Goal: Transaction & Acquisition: Download file/media

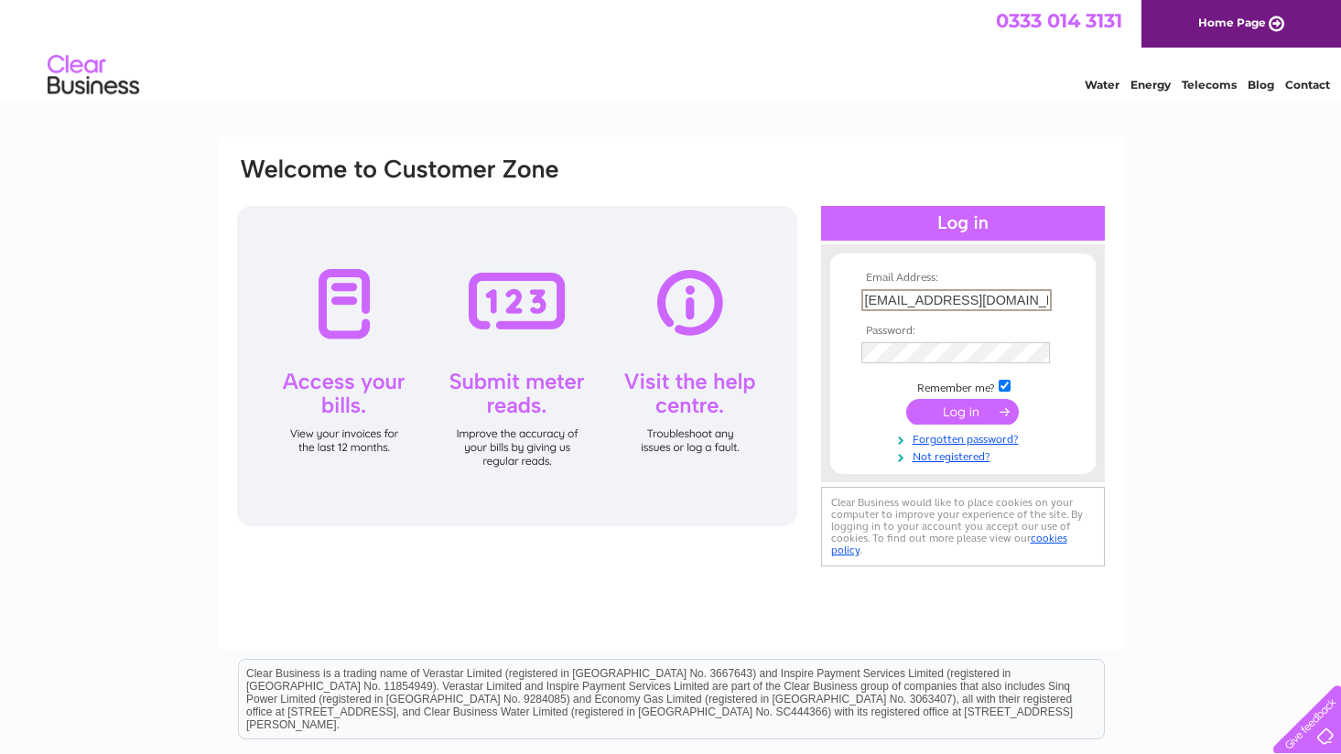
type input "office@hiscockengineers.co.uk"
click at [962, 410] on input "submit" at bounding box center [962, 412] width 113 height 26
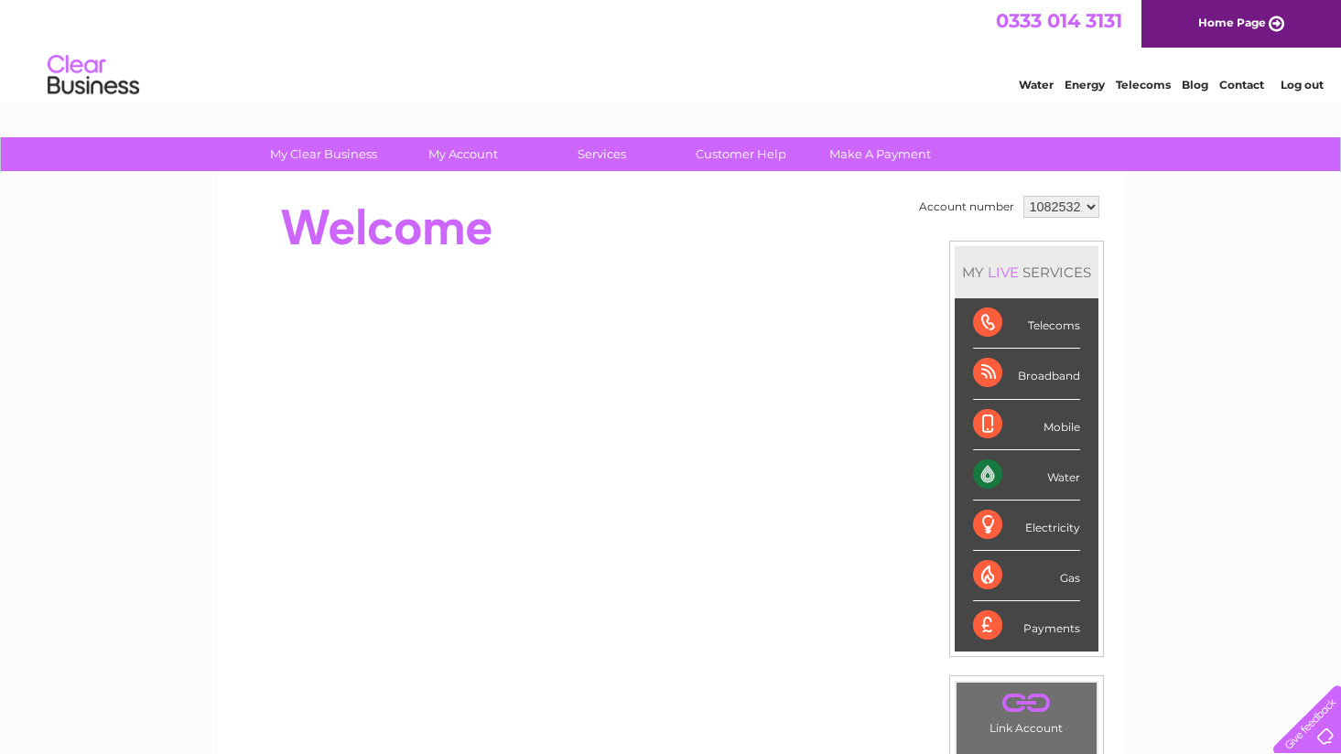
click at [1242, 80] on link "Contact" at bounding box center [1242, 85] width 45 height 14
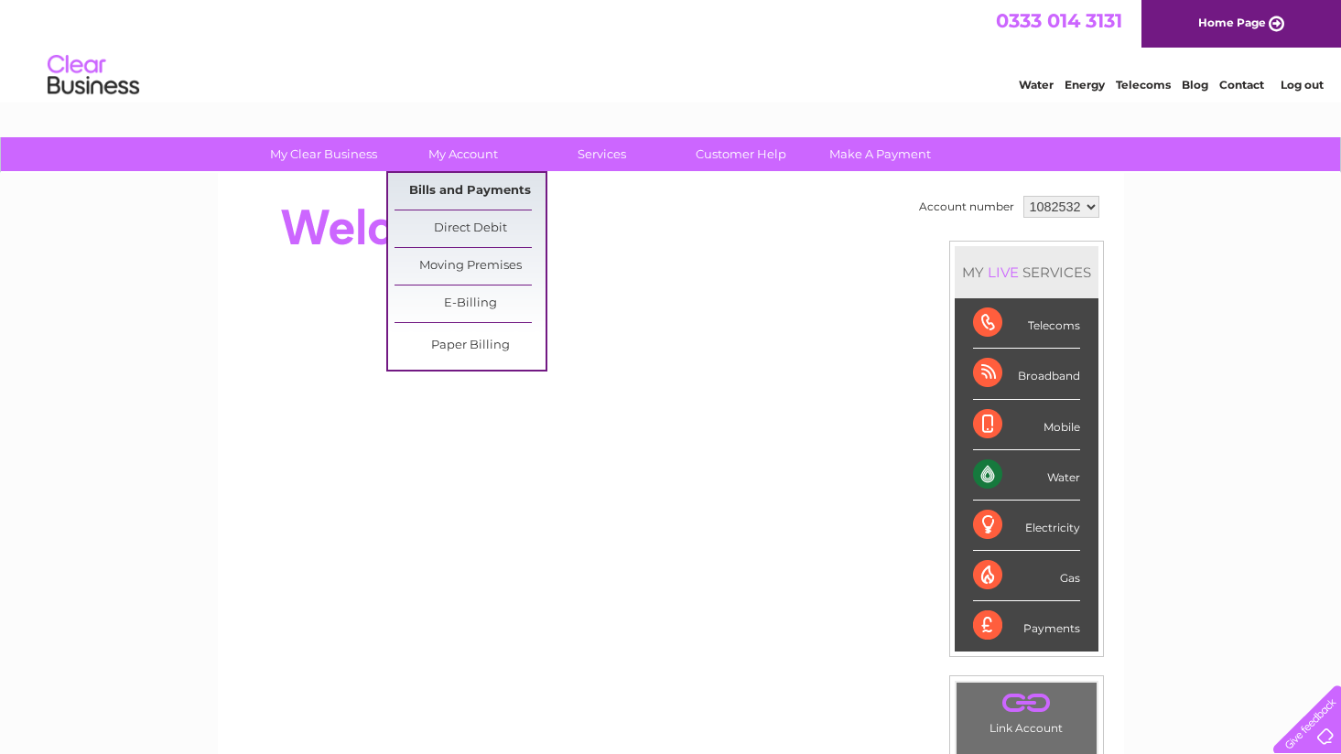
click at [458, 173] on link "Bills and Payments" at bounding box center [470, 191] width 151 height 37
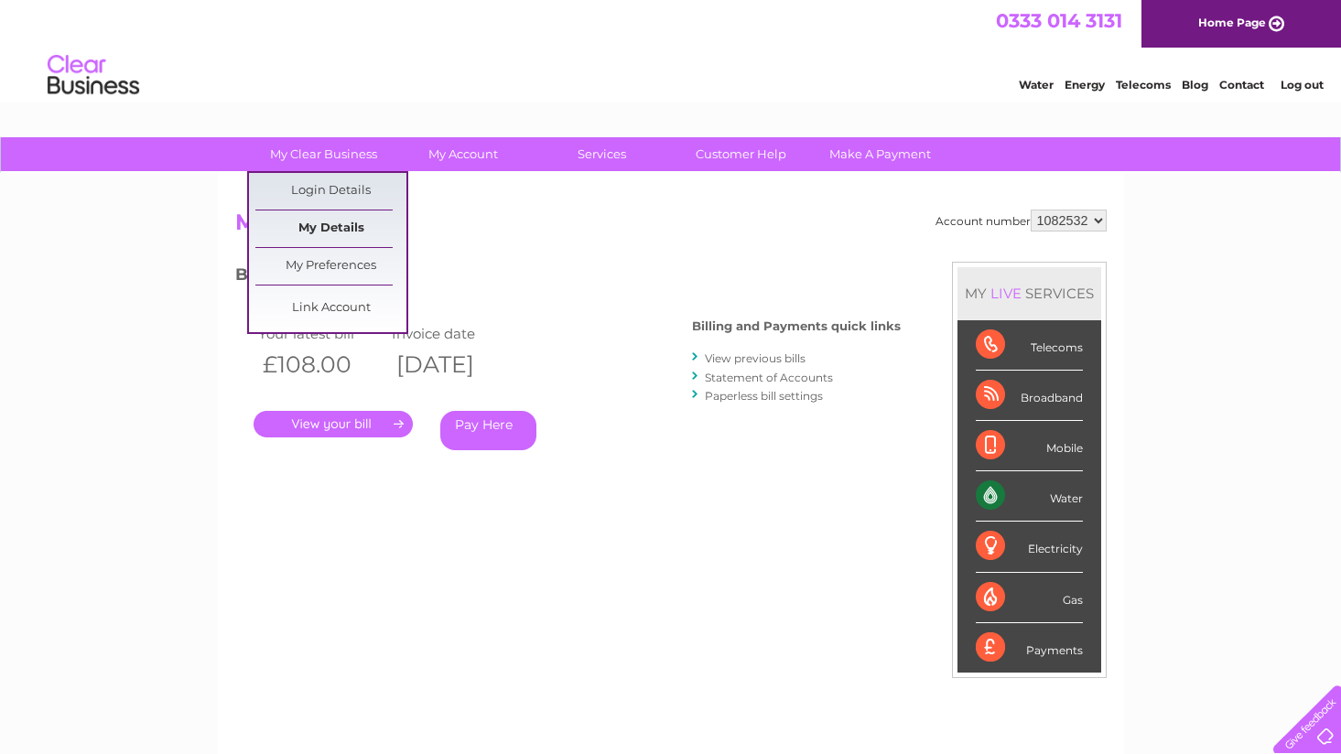
click at [301, 234] on link "My Details" at bounding box center [330, 229] width 151 height 37
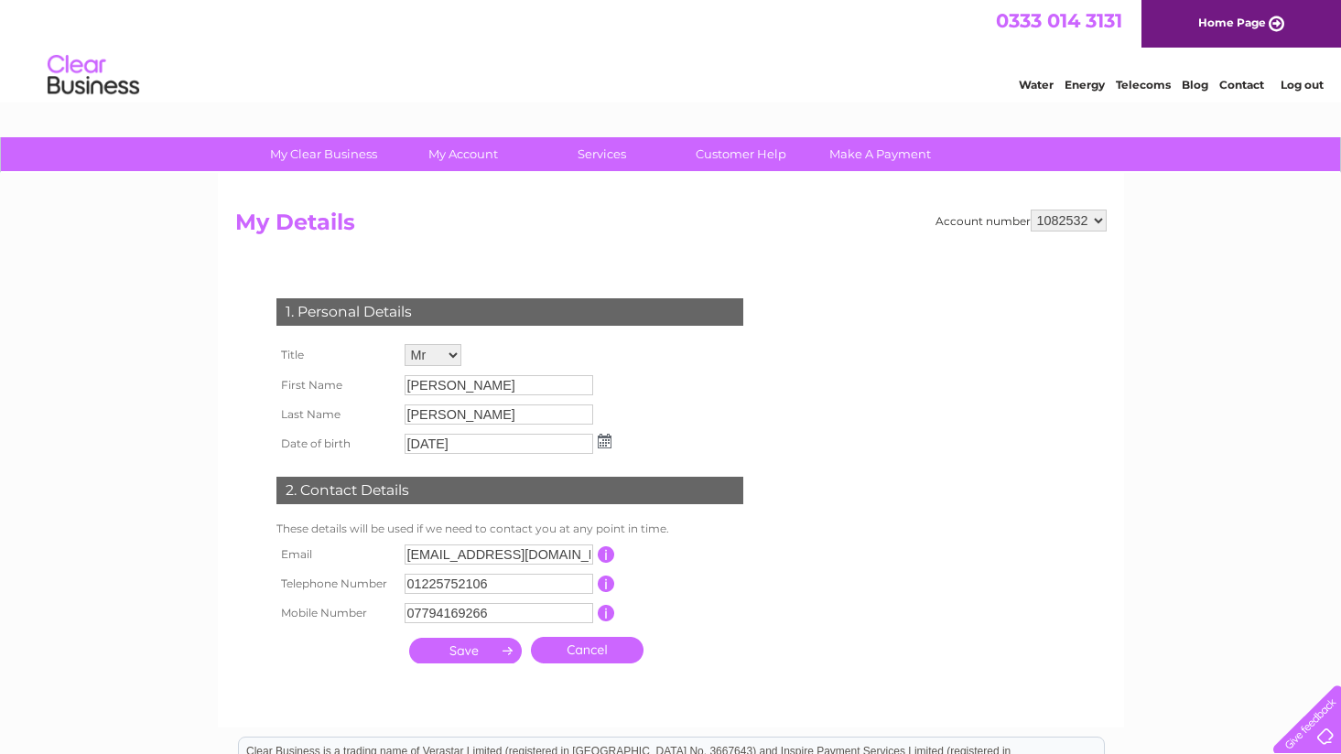
click at [827, 299] on form "Account number 1082532 My Details 1. Personal Details Title Mr Mrs Ms Miss Dr R…" at bounding box center [671, 460] width 872 height 500
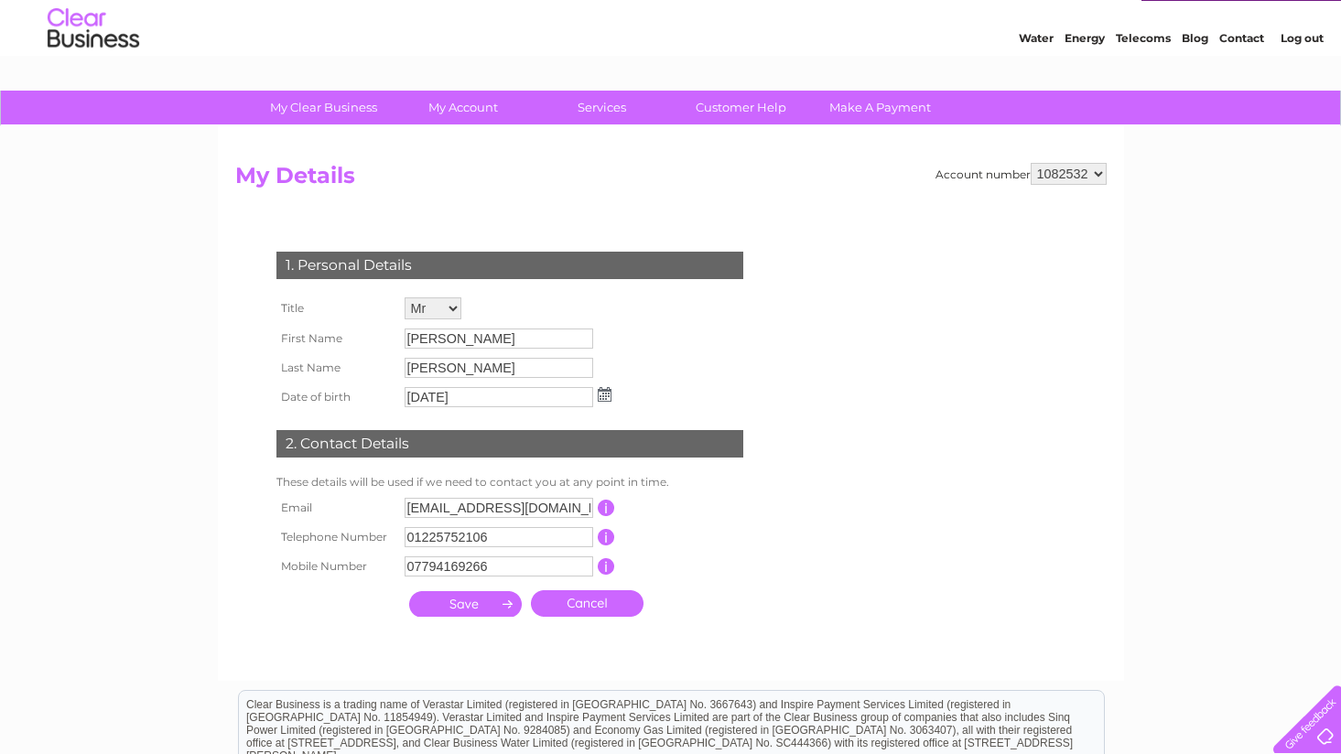
scroll to position [42, 0]
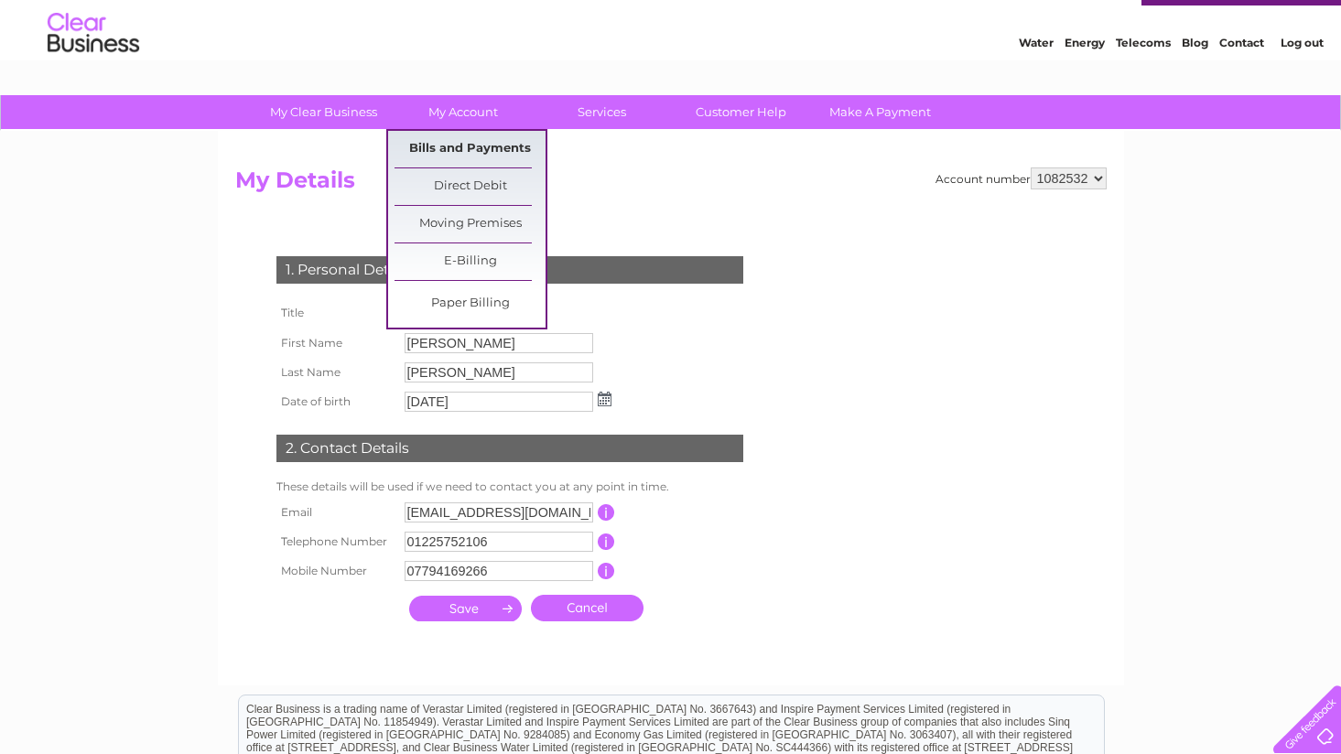
click at [465, 143] on link "Bills and Payments" at bounding box center [470, 149] width 151 height 37
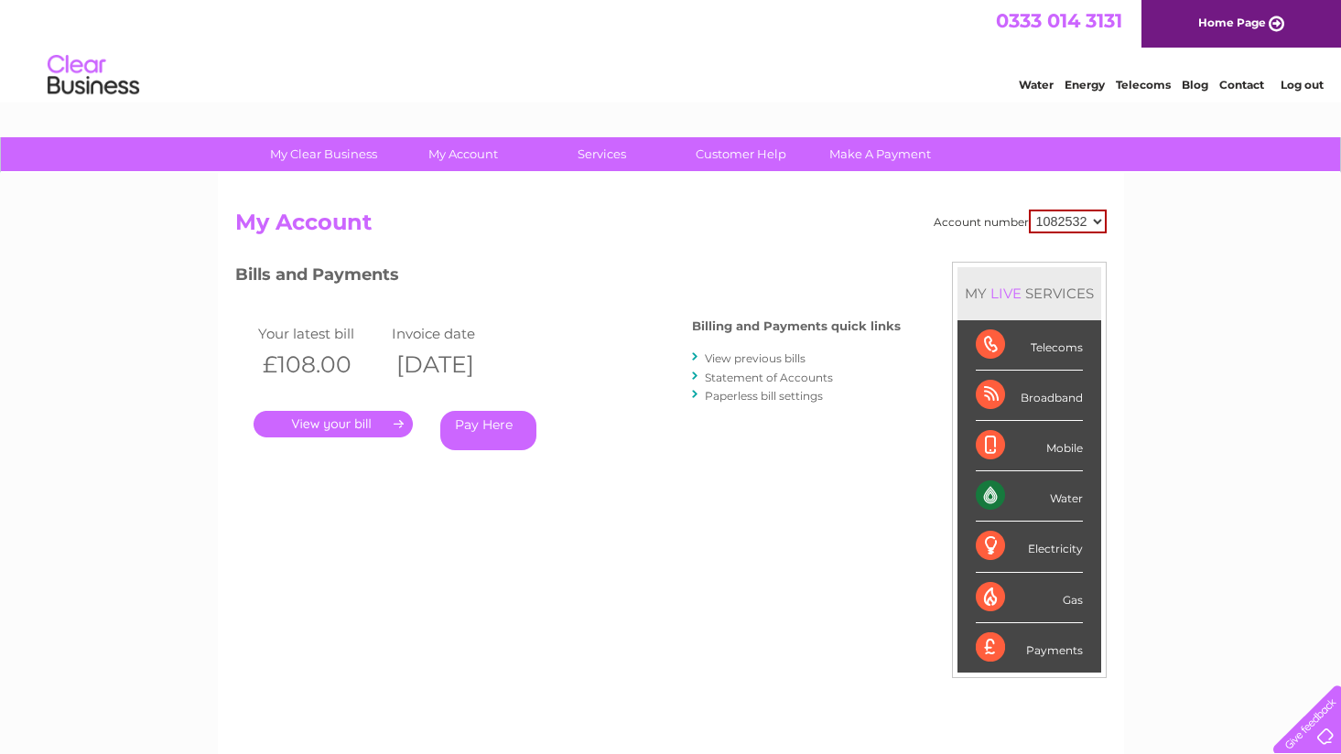
click at [367, 426] on link "." at bounding box center [333, 424] width 159 height 27
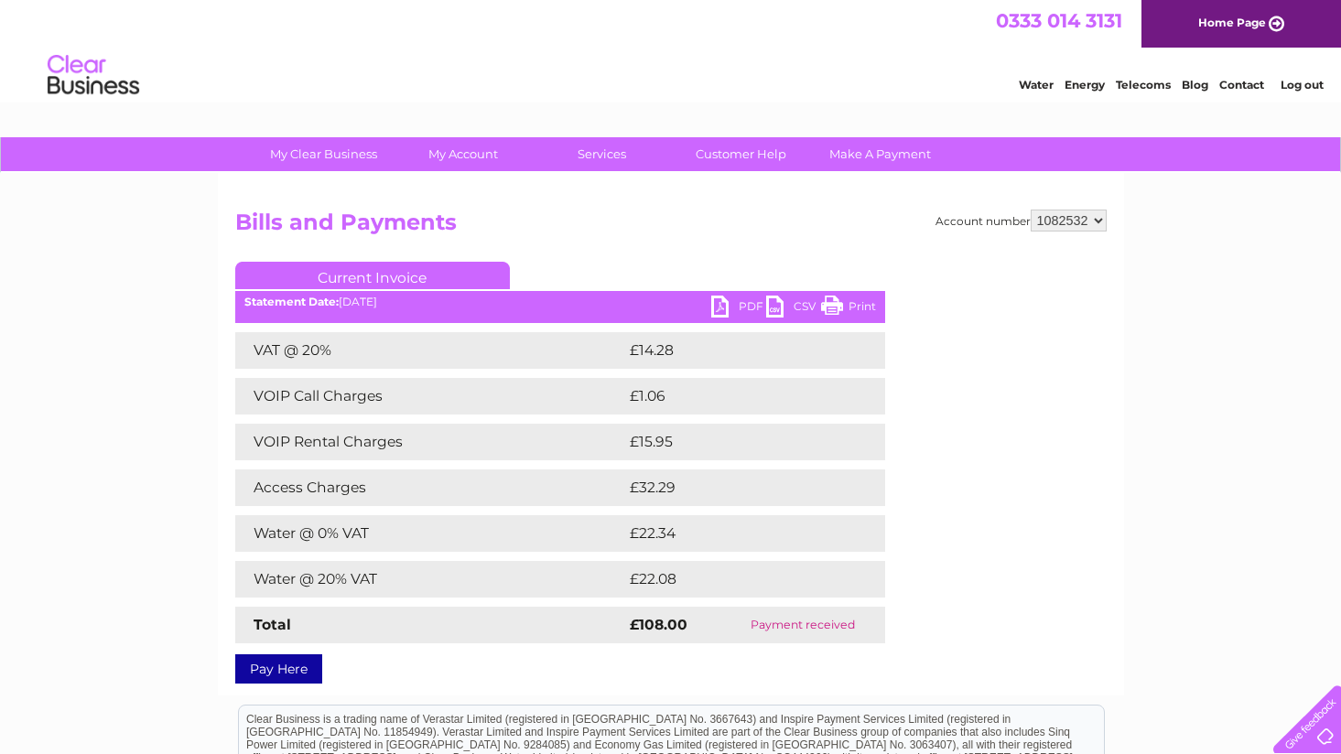
click at [723, 309] on link "PDF" at bounding box center [738, 309] width 55 height 27
